Goal: Find specific page/section: Find specific page/section

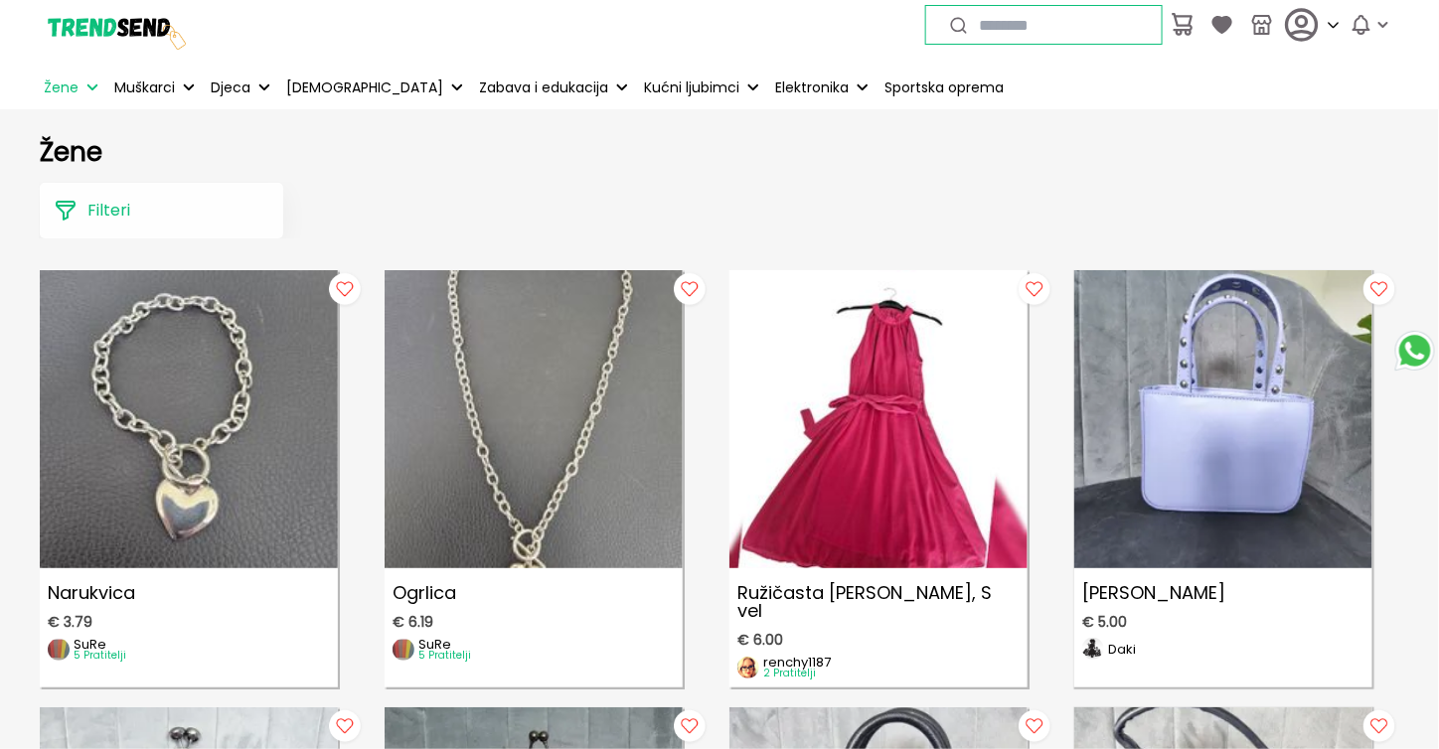
click at [91, 21] on img at bounding box center [114, 24] width 149 height 149
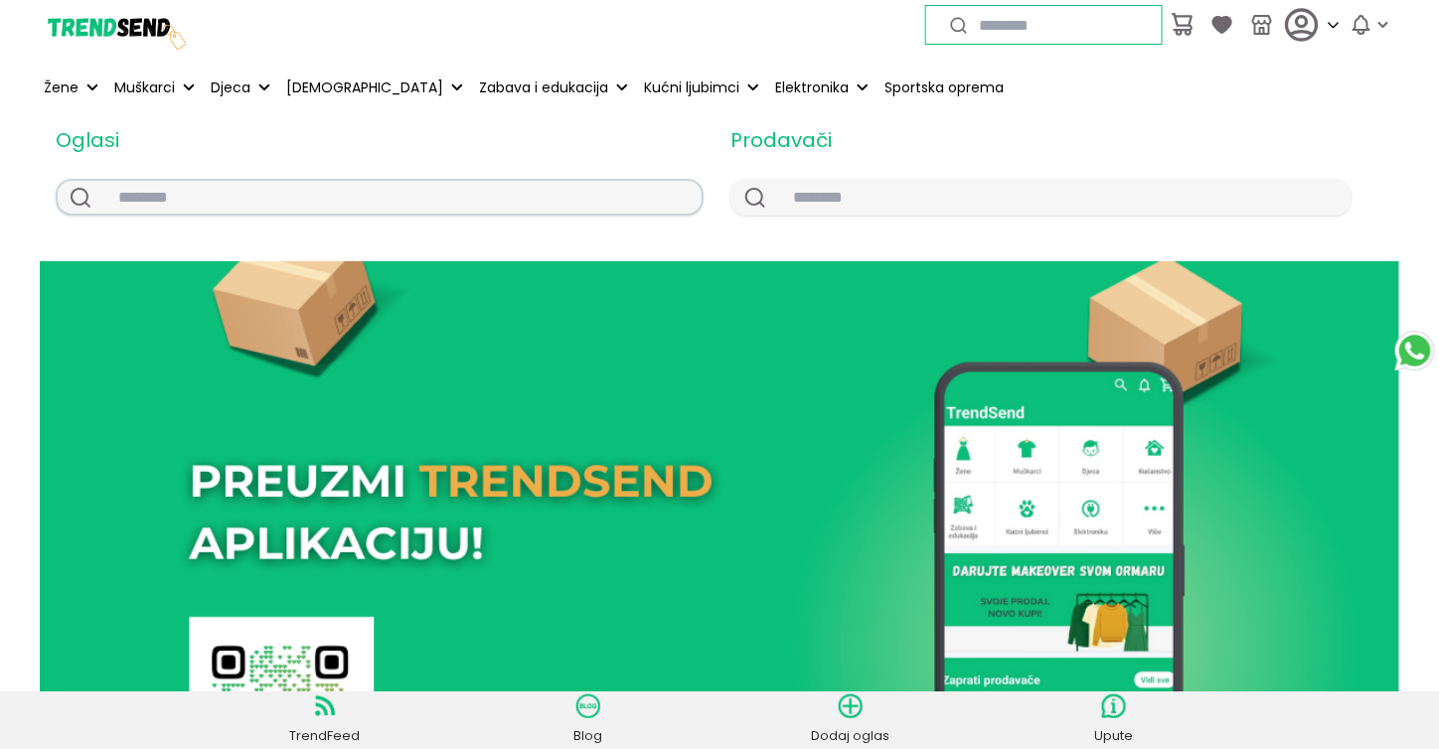
click at [478, 195] on input "text" at bounding box center [401, 197] width 599 height 33
type input "**********"
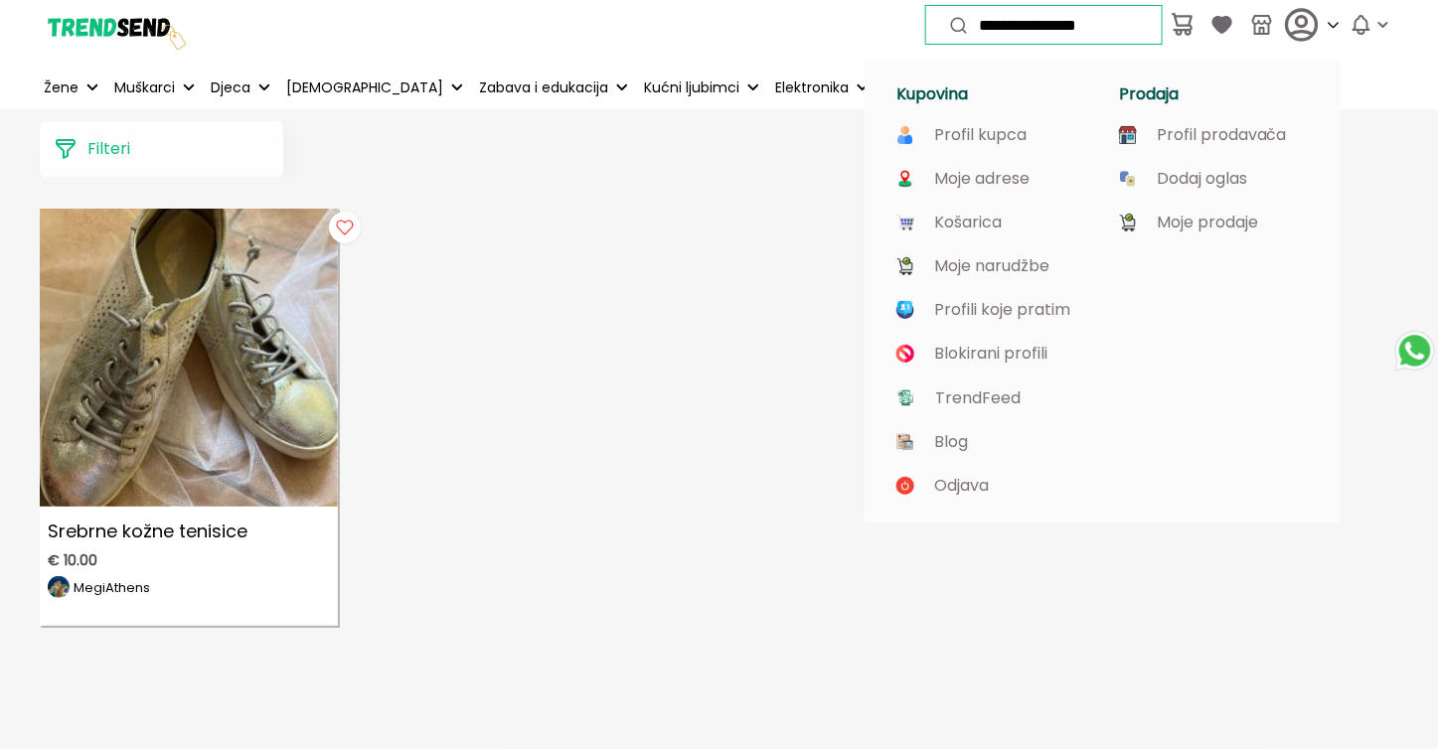
click at [1312, 19] on icon at bounding box center [1302, 25] width 40 height 40
click at [1157, 140] on p "Profil prodavača" at bounding box center [1222, 135] width 130 height 18
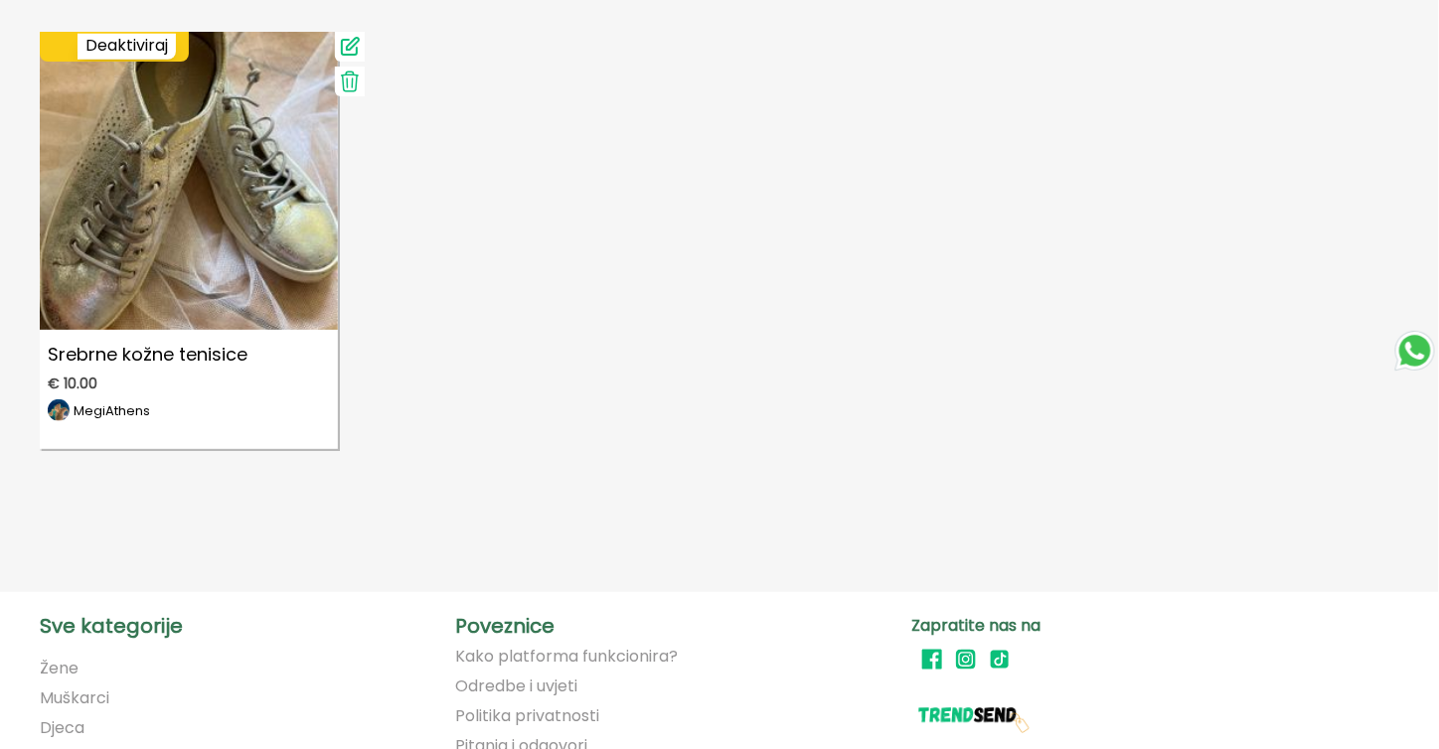
scroll to position [233, 0]
